Goal: Task Accomplishment & Management: Use online tool/utility

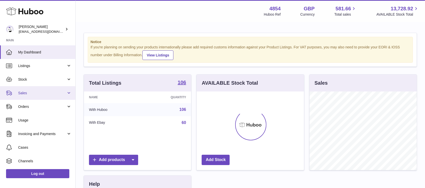
click at [65, 92] on span "Sales" at bounding box center [42, 93] width 48 height 5
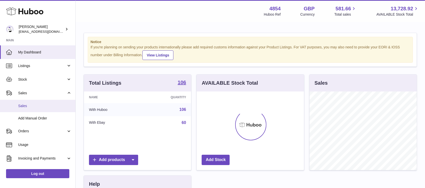
click at [42, 105] on span "Sales" at bounding box center [44, 106] width 53 height 5
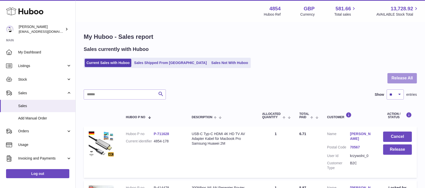
click at [405, 78] on button "Release All" at bounding box center [403, 78] width 30 height 10
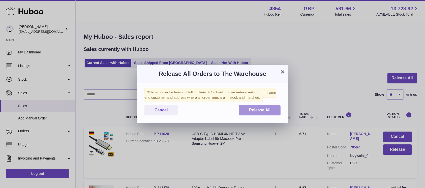
click at [249, 113] on button "Release All" at bounding box center [260, 110] width 42 height 10
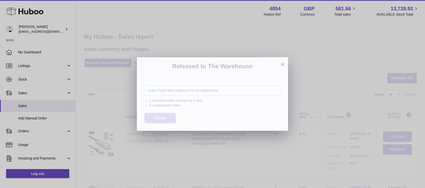
click at [162, 117] on span "Close" at bounding box center [160, 118] width 11 height 4
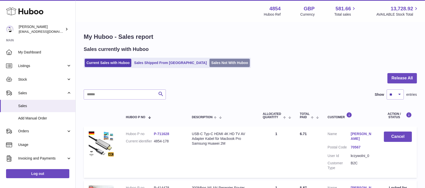
click at [210, 62] on link "Sales Not With Huboo" at bounding box center [230, 63] width 40 height 8
